Goal: Information Seeking & Learning: Learn about a topic

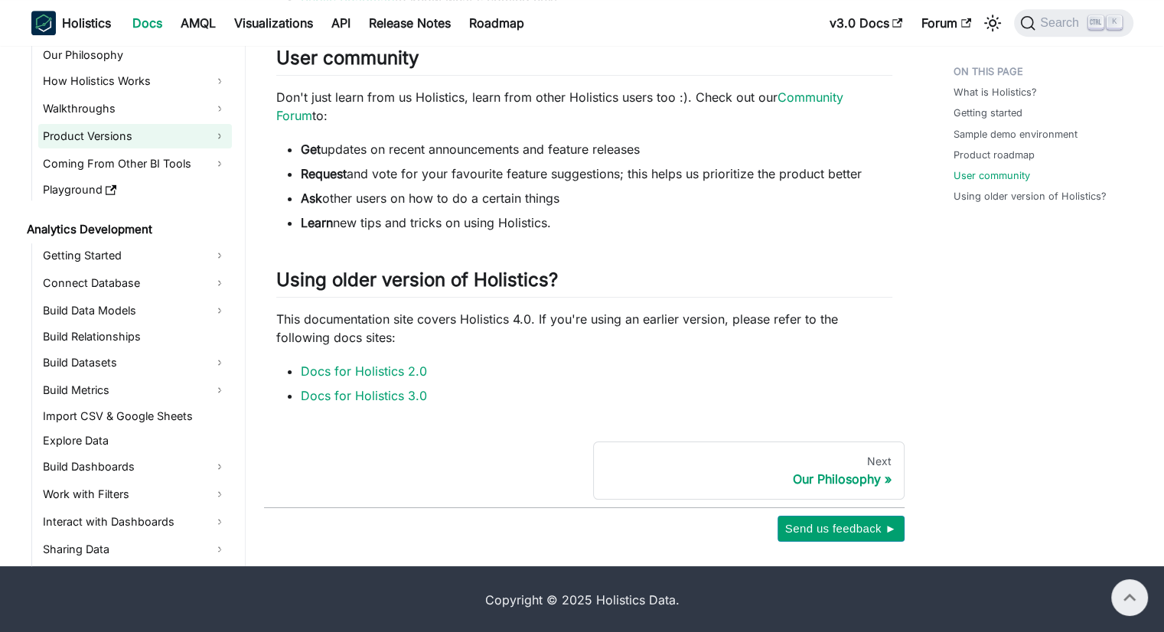
scroll to position [656, 0]
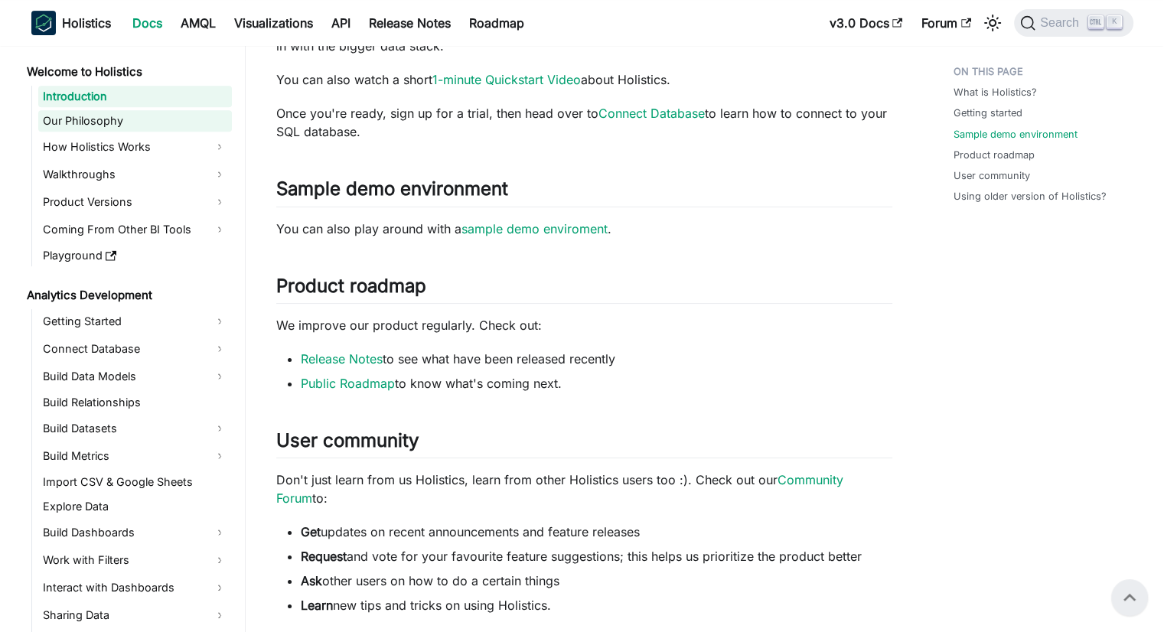
click at [107, 119] on link "Our Philosophy" at bounding box center [135, 120] width 194 height 21
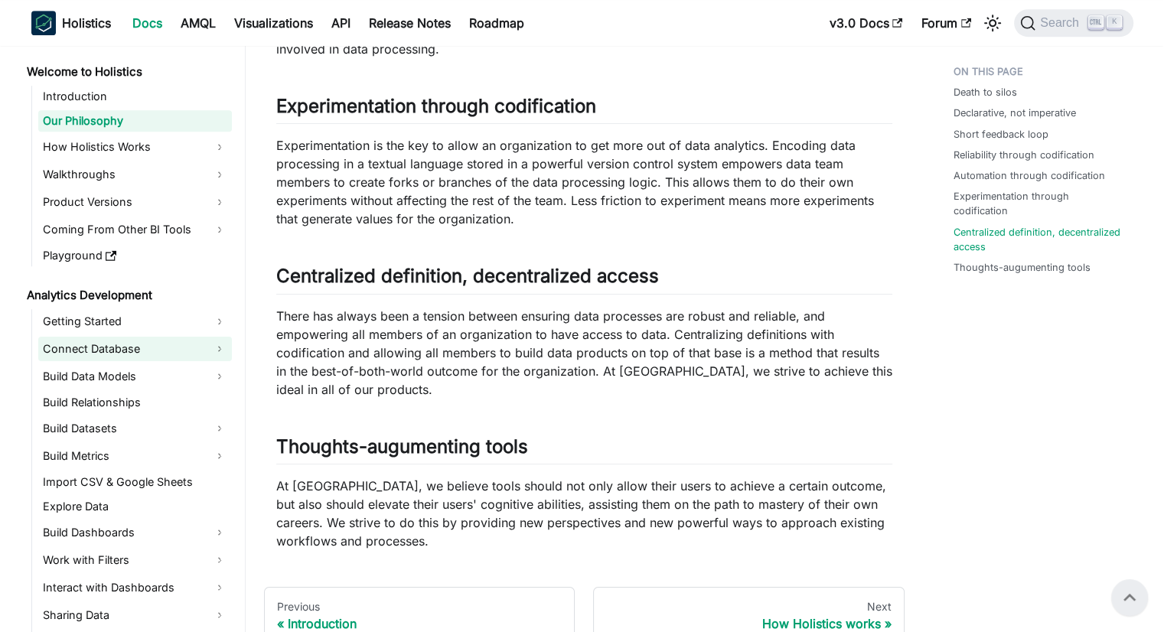
scroll to position [1132, 0]
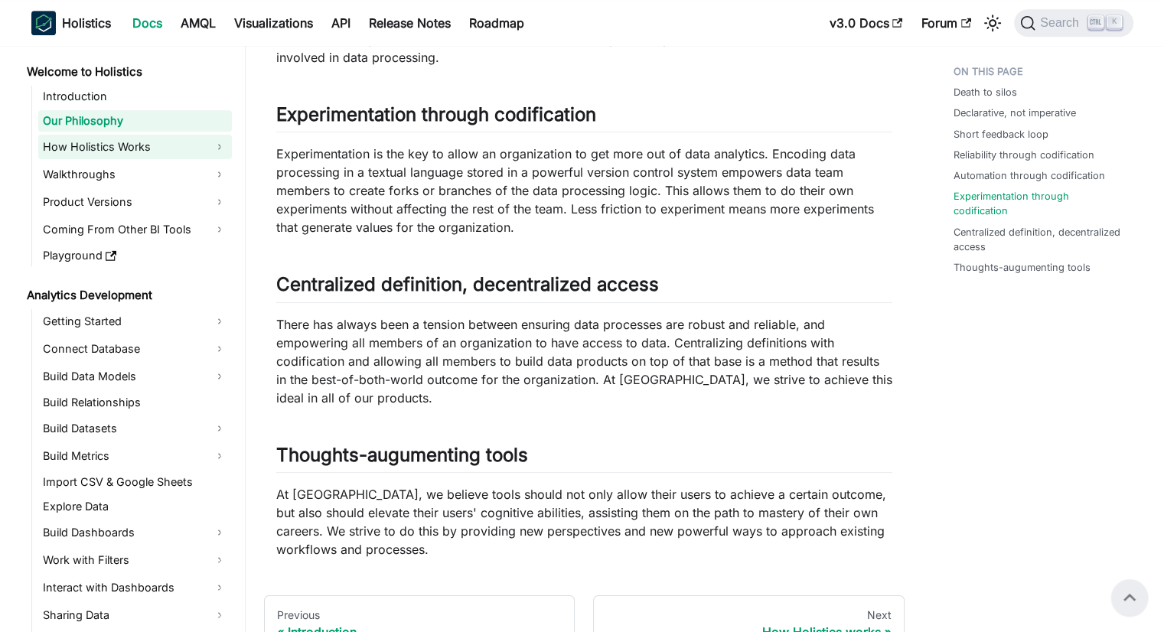
click at [130, 142] on link "How Holistics Works" at bounding box center [135, 147] width 194 height 24
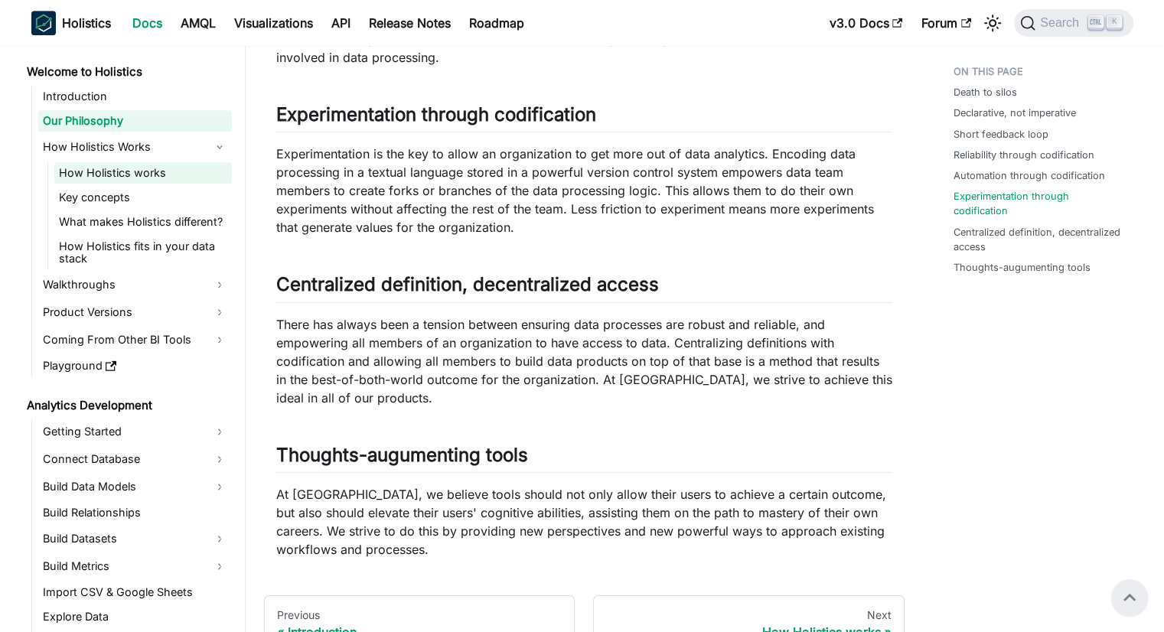
click at [141, 166] on link "How Holistics works" at bounding box center [143, 172] width 178 height 21
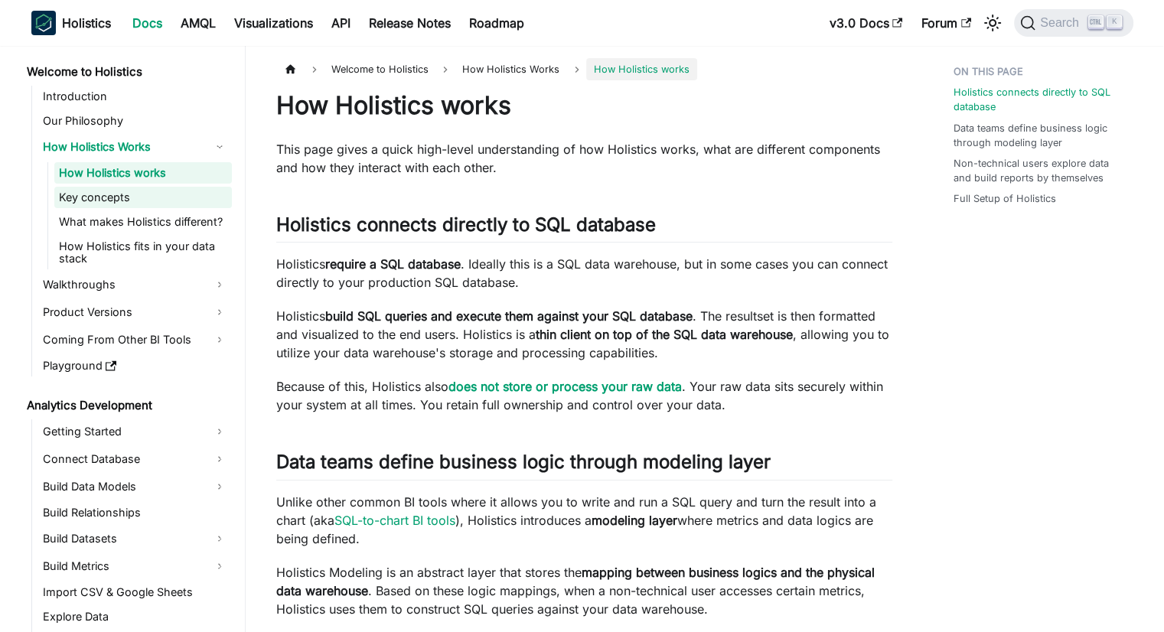
click at [115, 192] on link "Key concepts" at bounding box center [143, 197] width 178 height 21
